Goal: Communication & Community: Answer question/provide support

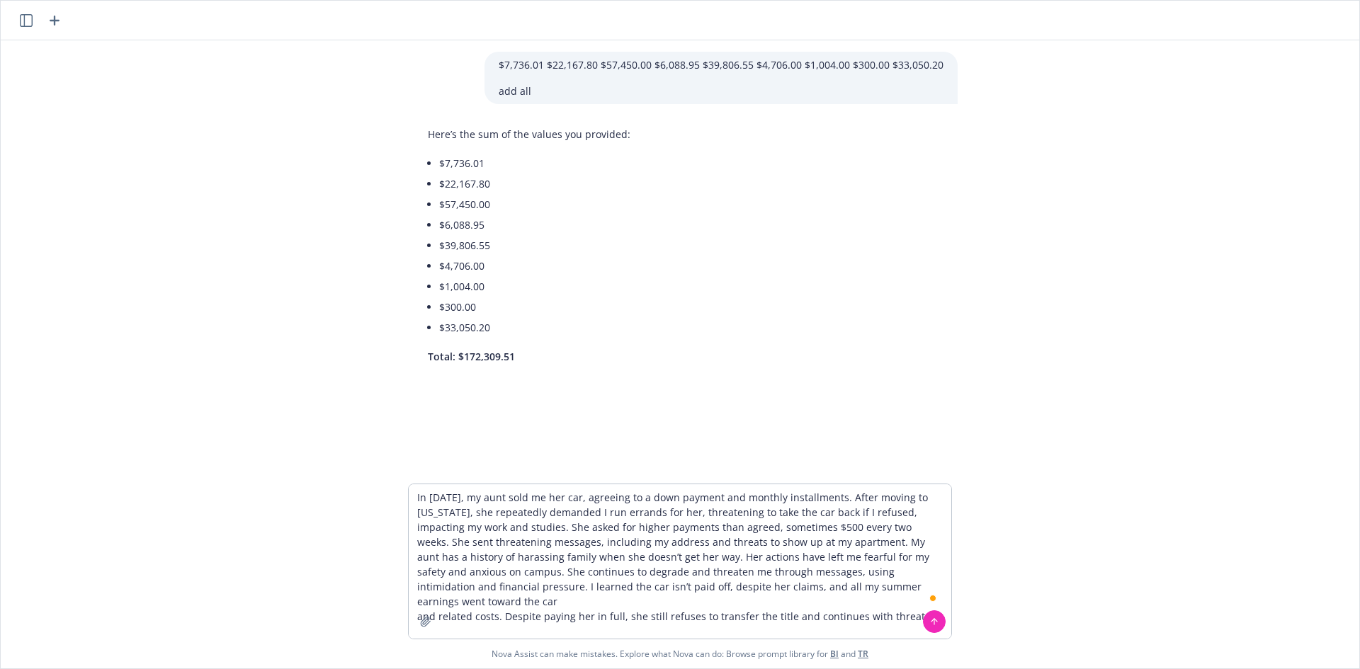
drag, startPoint x: 984, startPoint y: 569, endPoint x: 993, endPoint y: 486, distance: 83.3
click at [991, 483] on div "$7,736.01 $22,167.80 $57,450.00 $6,088.95 $39,806.55 $4,706.00 $1,004.00 $300.0…" at bounding box center [680, 354] width 1358 height 628
click at [914, 605] on textarea "In [DATE], my aunt sold me her car, agreeing to a down payment and monthly inst…" at bounding box center [680, 561] width 542 height 154
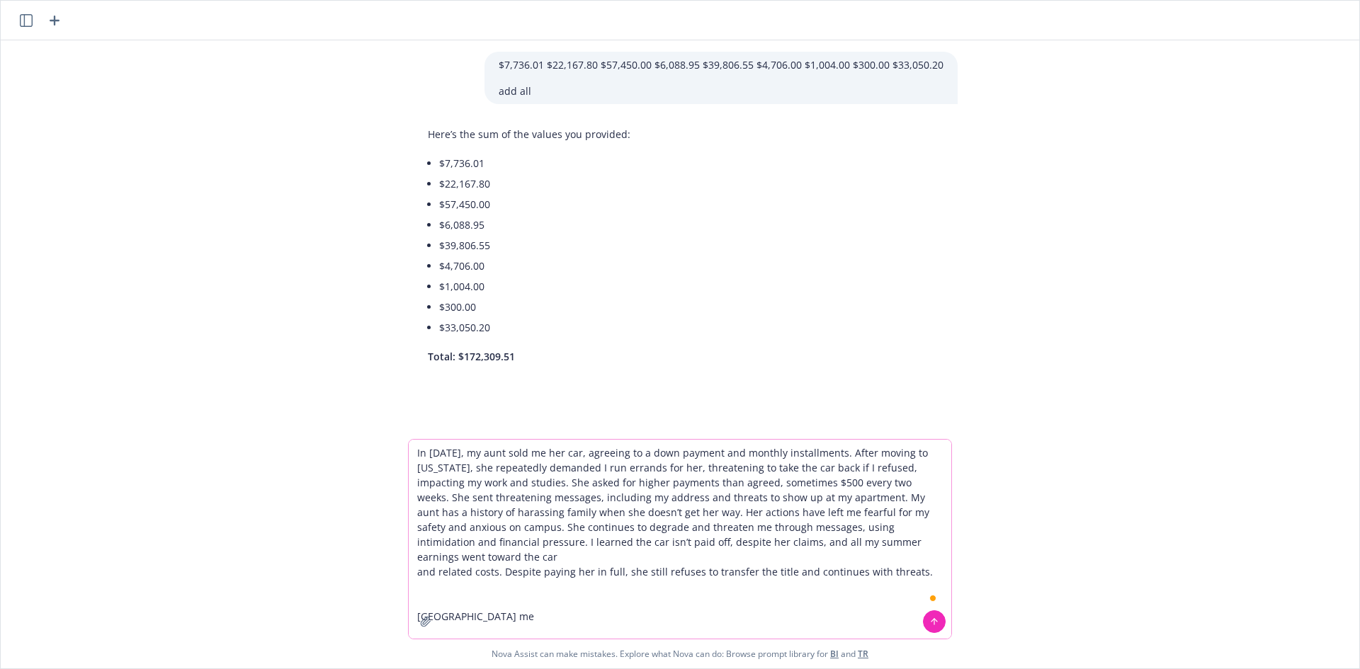
paste textarea "In [DATE], my aunt sold me her car, agreeing to a down payment and monthly inst…"
click at [601, 603] on textarea "In [DATE], my aunt sold me her car, agreeing to a down payment and monthly inst…" at bounding box center [680, 539] width 542 height 199
type textarea "In [DATE], my aunt sold me her car, agreeing to a down payment and monthly inst…"
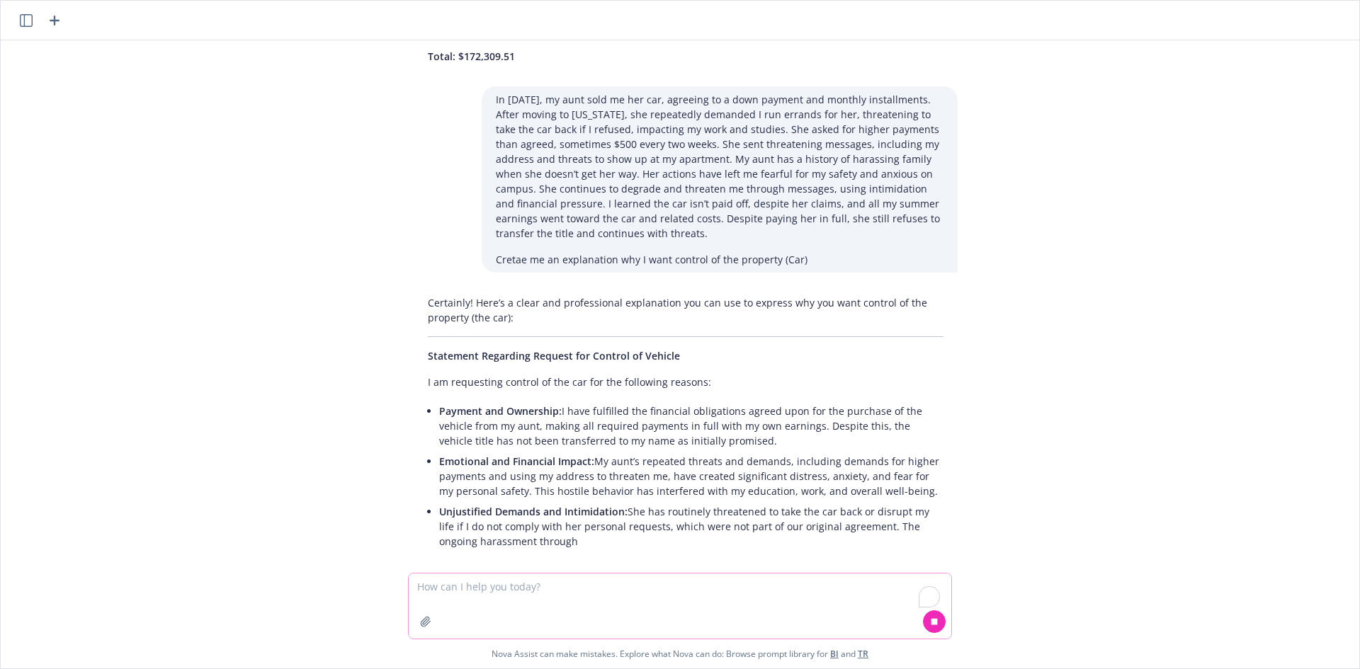
scroll to position [319, 0]
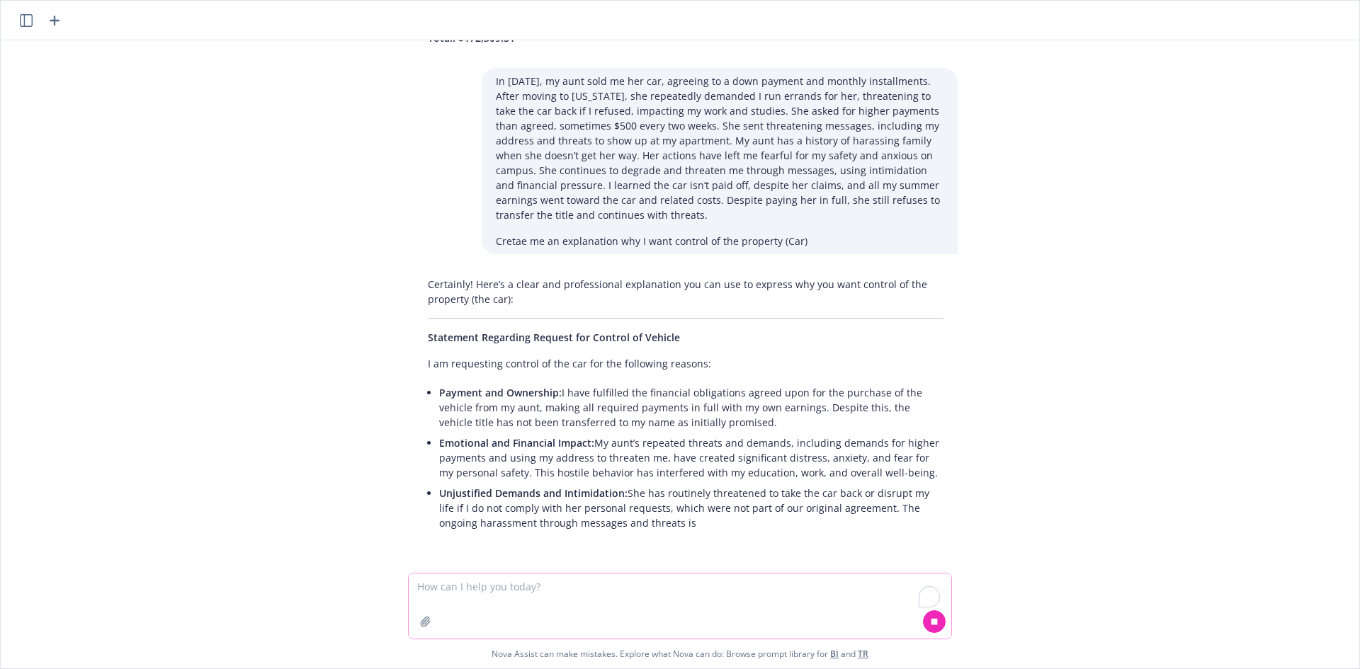
click at [547, 585] on textarea "To enrich screen reader interactions, please activate Accessibility in Grammarl…" at bounding box center [680, 606] width 542 height 65
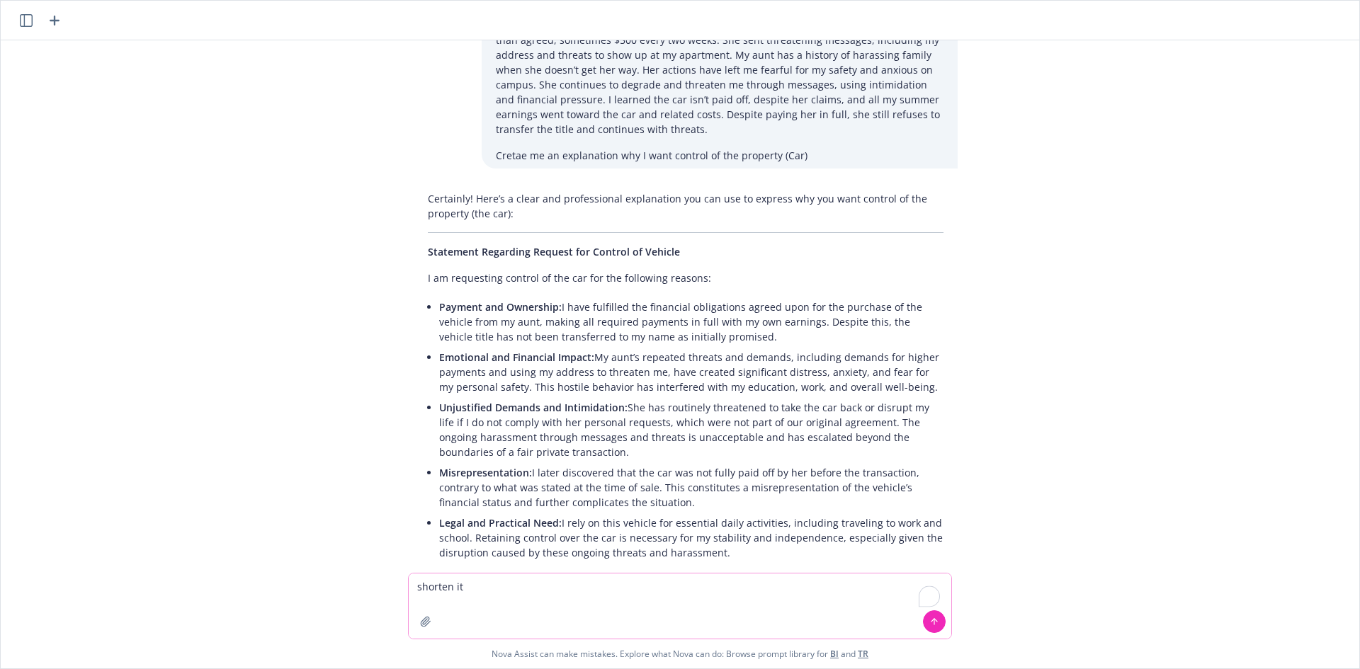
scroll to position [543, 0]
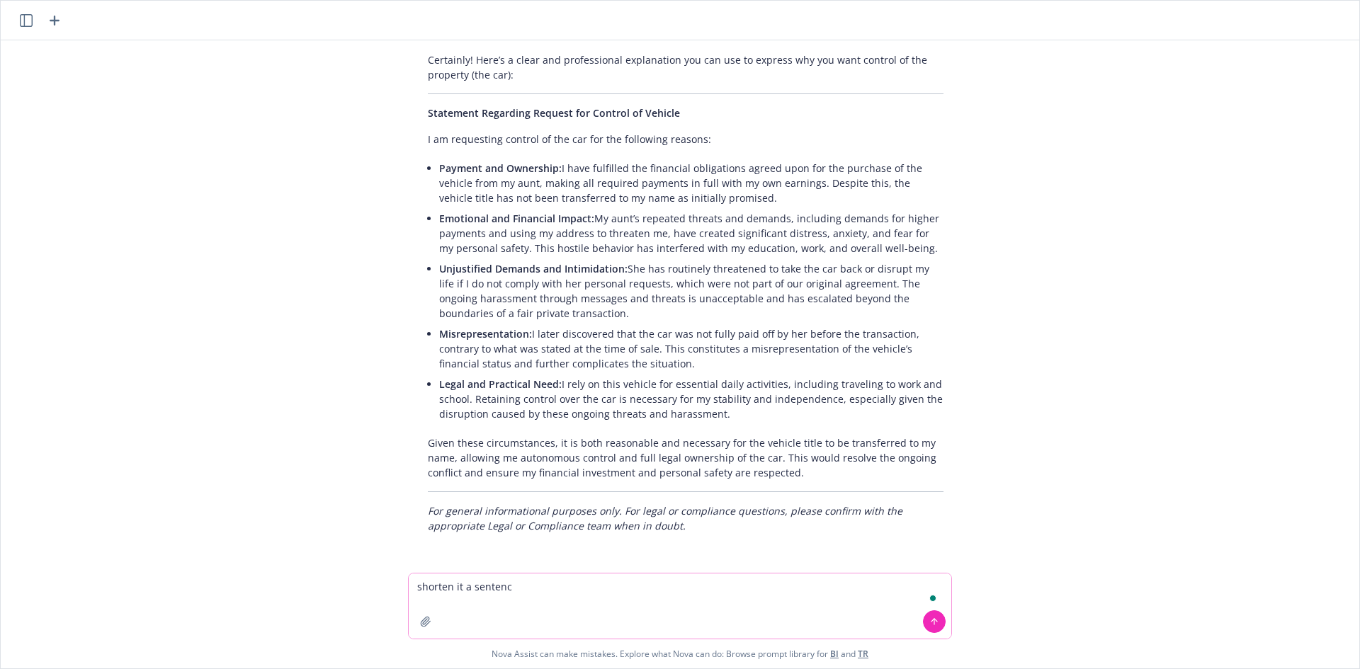
type textarea "shorten it a sentence"
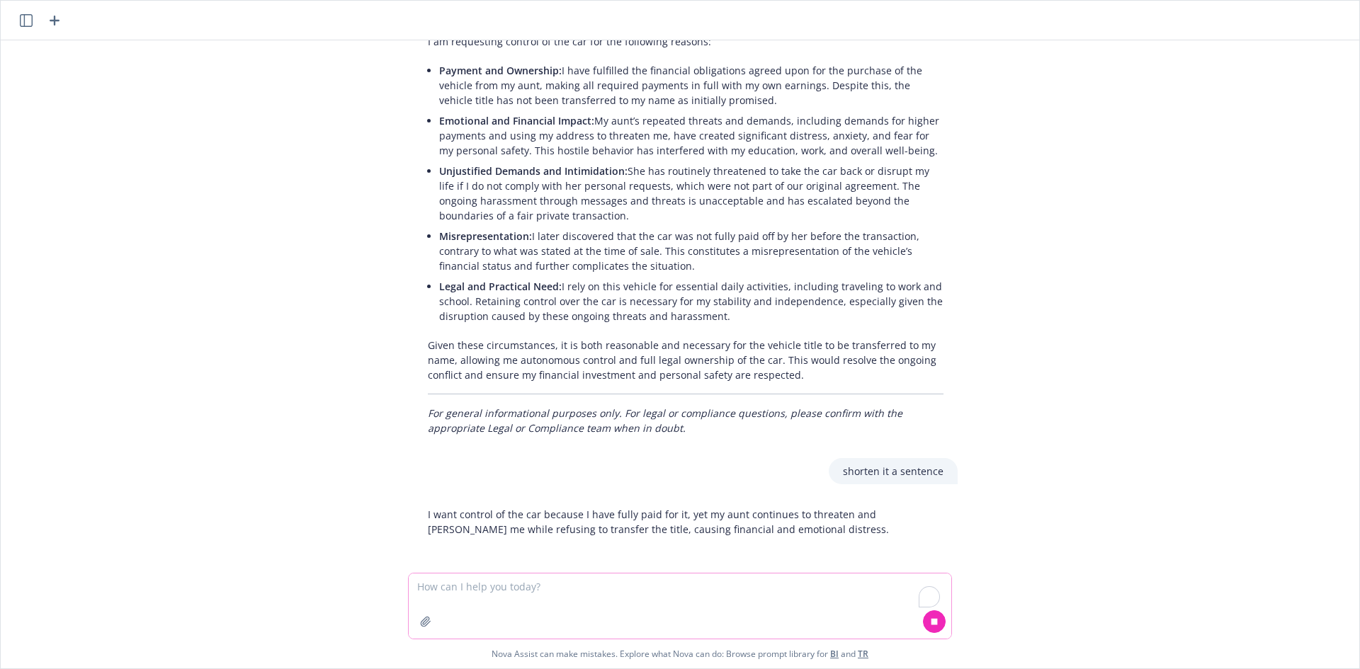
scroll to position [644, 0]
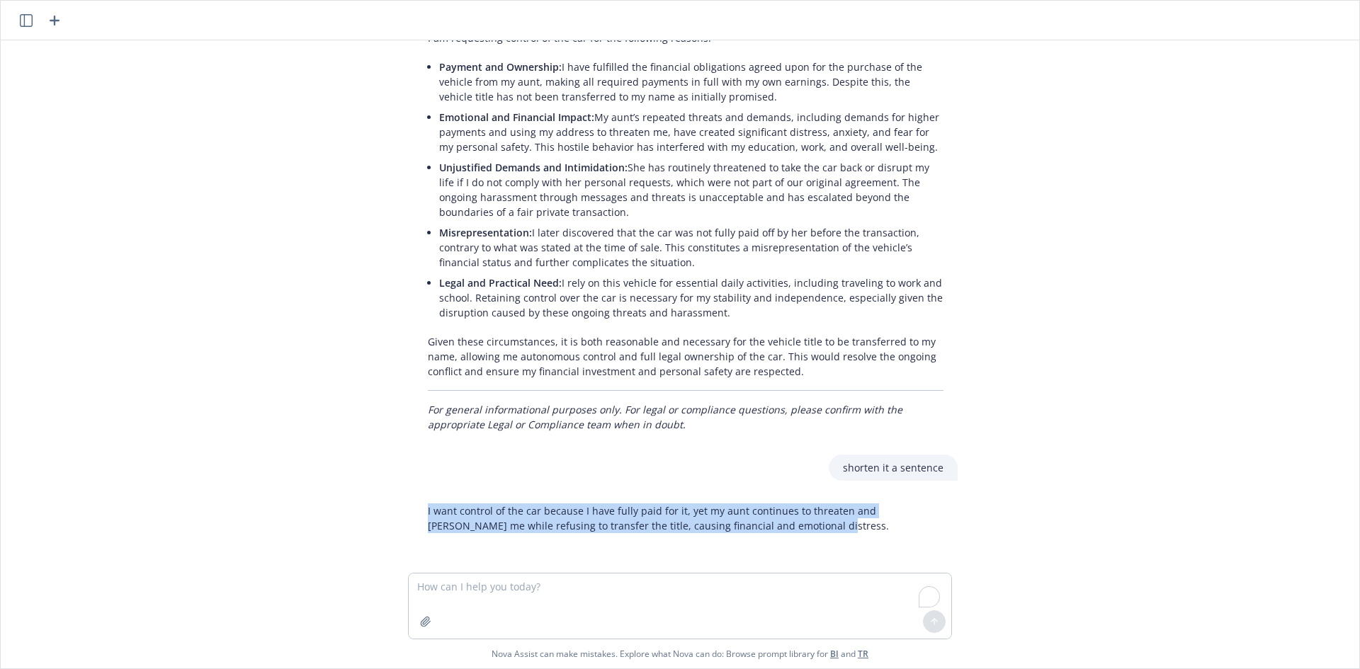
drag, startPoint x: 680, startPoint y: 508, endPoint x: 395, endPoint y: 504, distance: 284.7
click at [395, 504] on div "$7,736.01 $22,167.80 $57,450.00 $6,088.95 $39,806.55 $4,706.00 $1,004.00 $300.0…" at bounding box center [679, 306] width 1347 height 533
copy p "I want control of the car because I have fully paid for it, yet my aunt continu…"
